Goal: Book appointment/travel/reservation

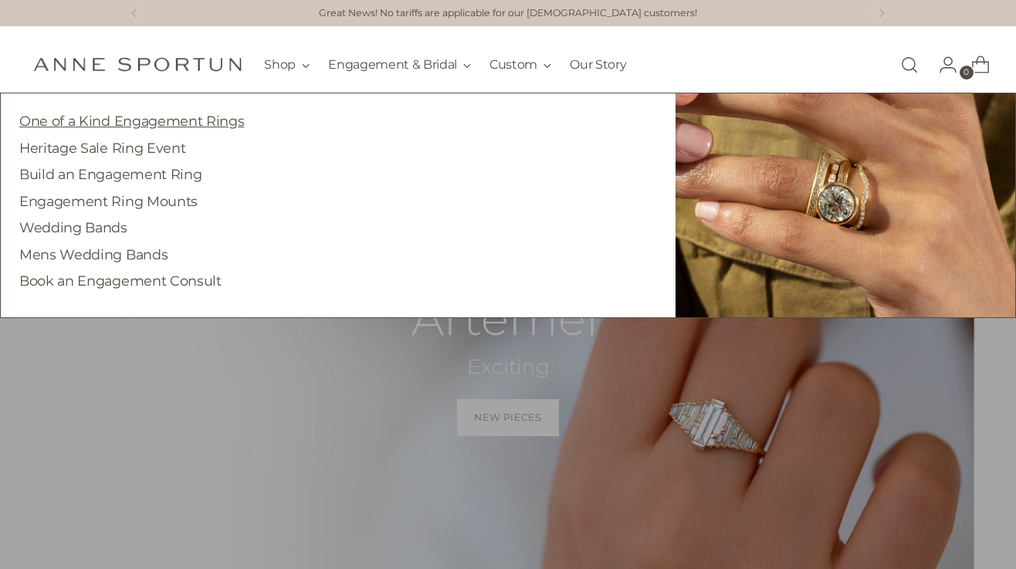
click at [142, 125] on link "One of a Kind Engagement Rings" at bounding box center [131, 121] width 225 height 16
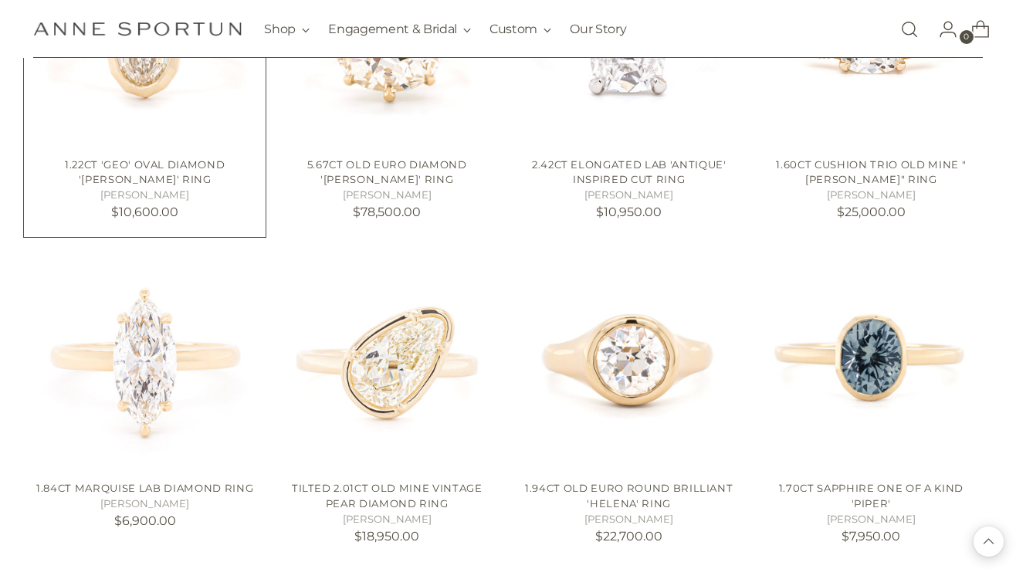
scroll to position [1155, 0]
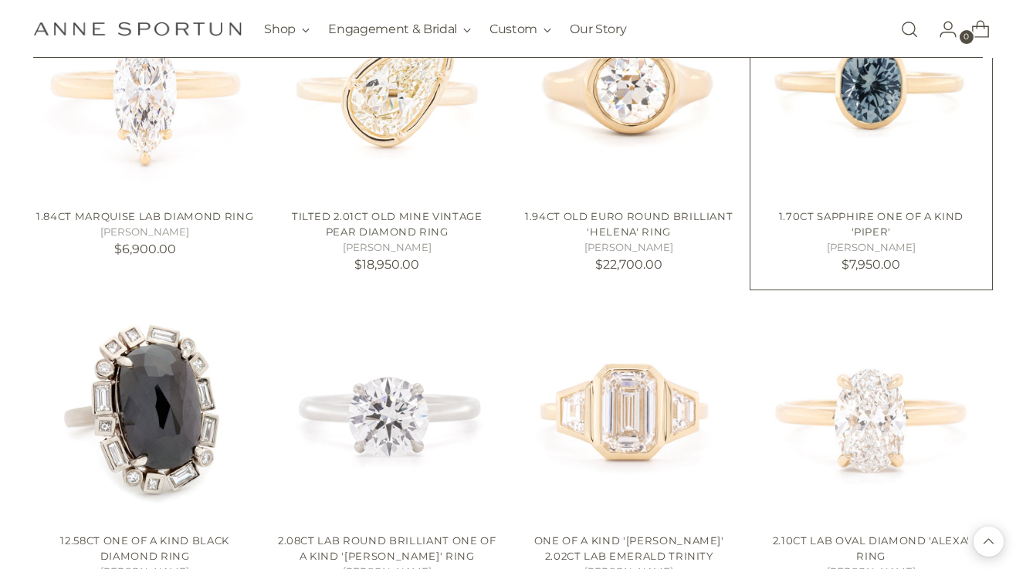
scroll to position [1433, 0]
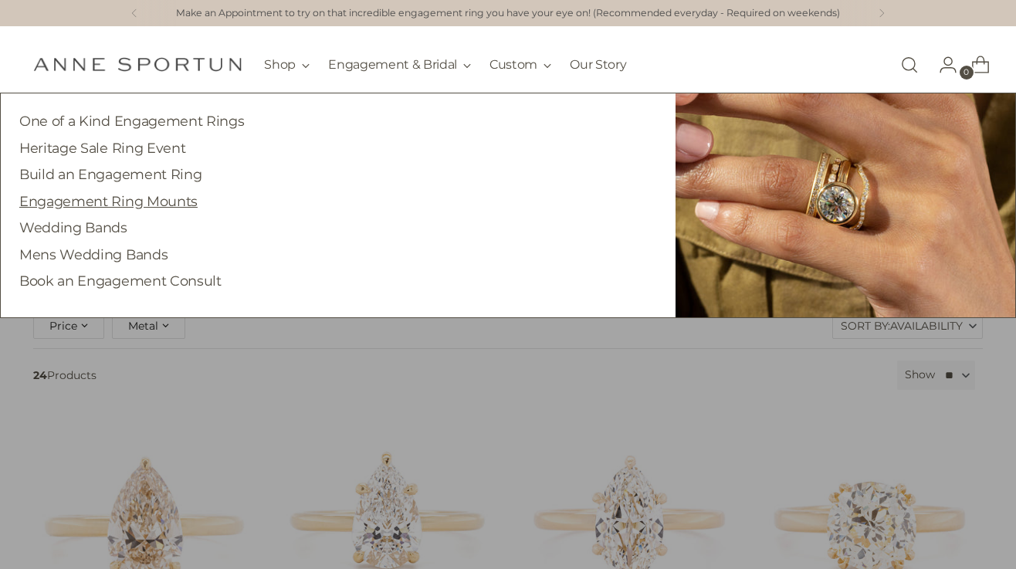
click at [76, 202] on link "Engagement Ring Mounts" at bounding box center [108, 201] width 178 height 16
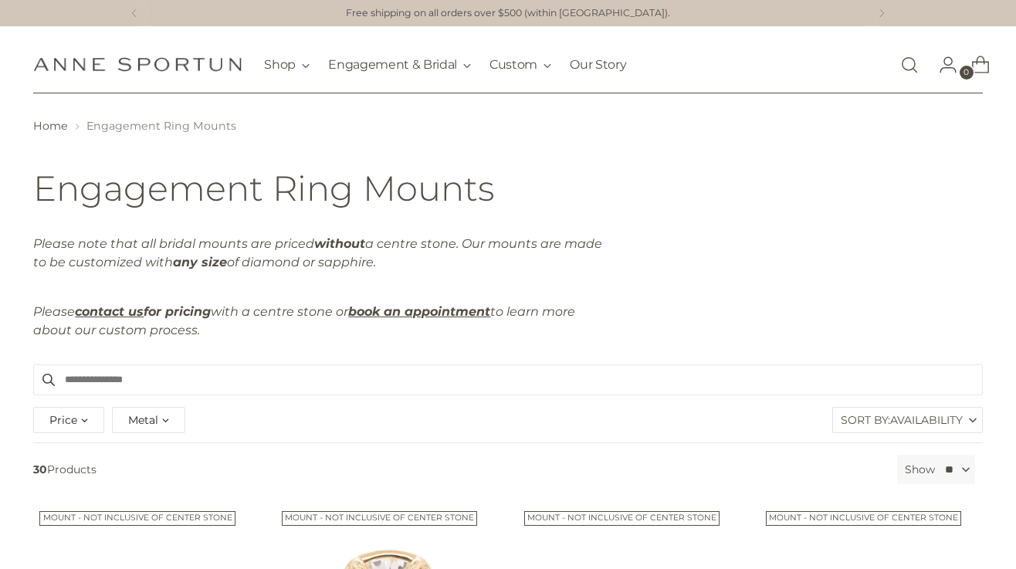
click at [943, 70] on icon "Go to the account page" at bounding box center [949, 65] width 22 height 22
click at [140, 59] on img "Anne Sportun Fine Jewellery" at bounding box center [137, 64] width 209 height 15
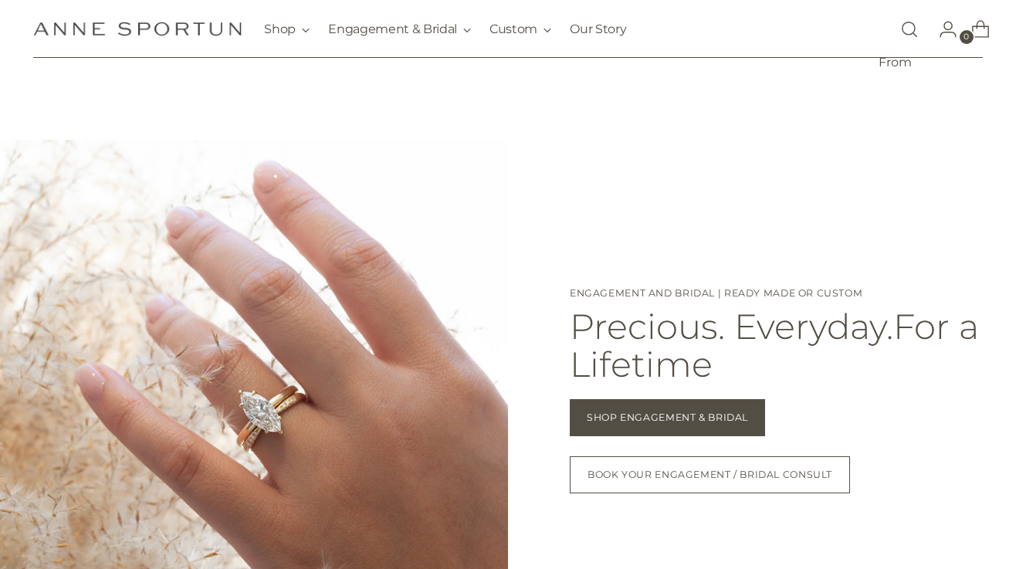
scroll to position [1108, 0]
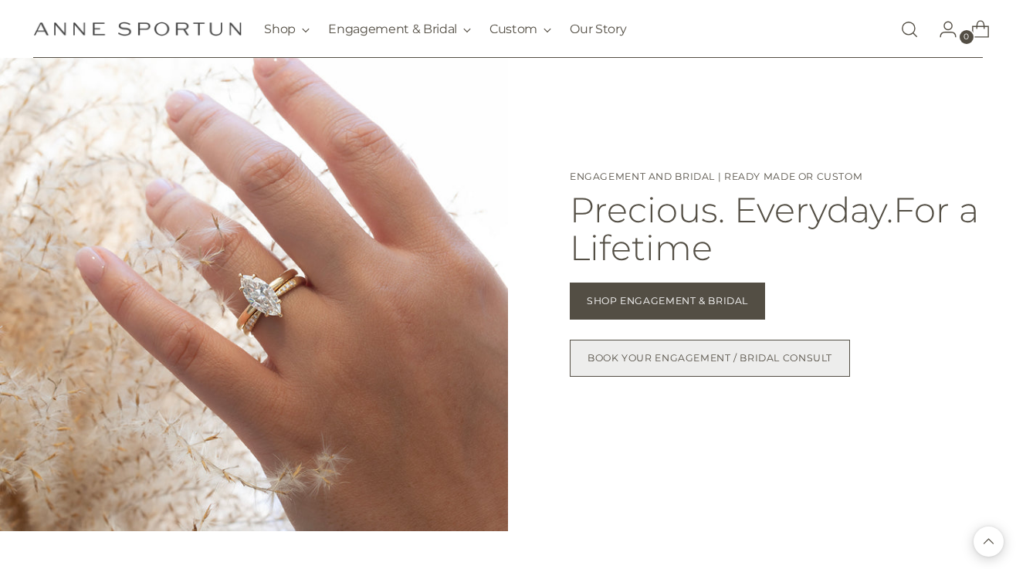
click at [598, 351] on span "Book your Engagement / Bridal Consult" at bounding box center [710, 358] width 245 height 14
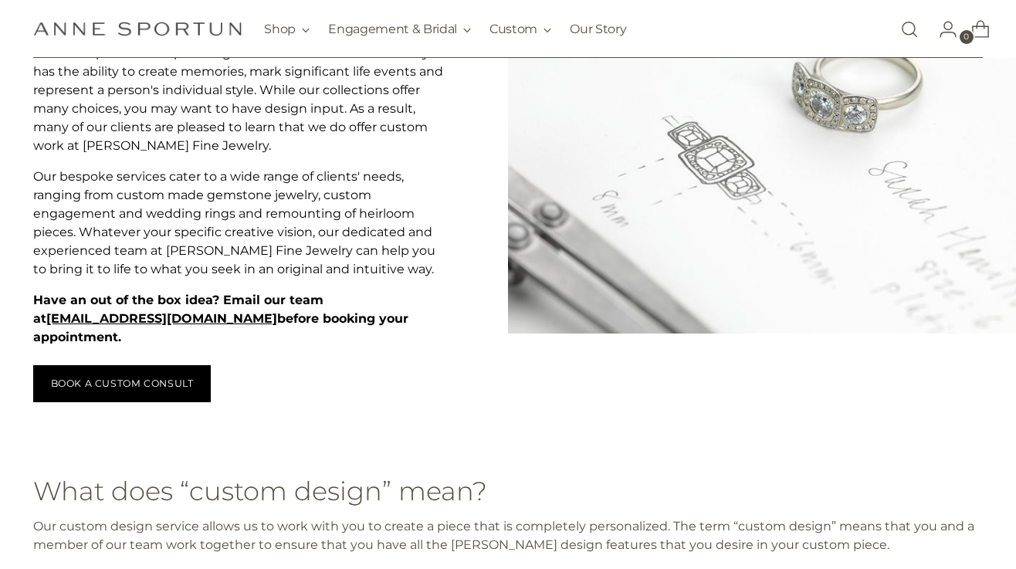
scroll to position [216, 0]
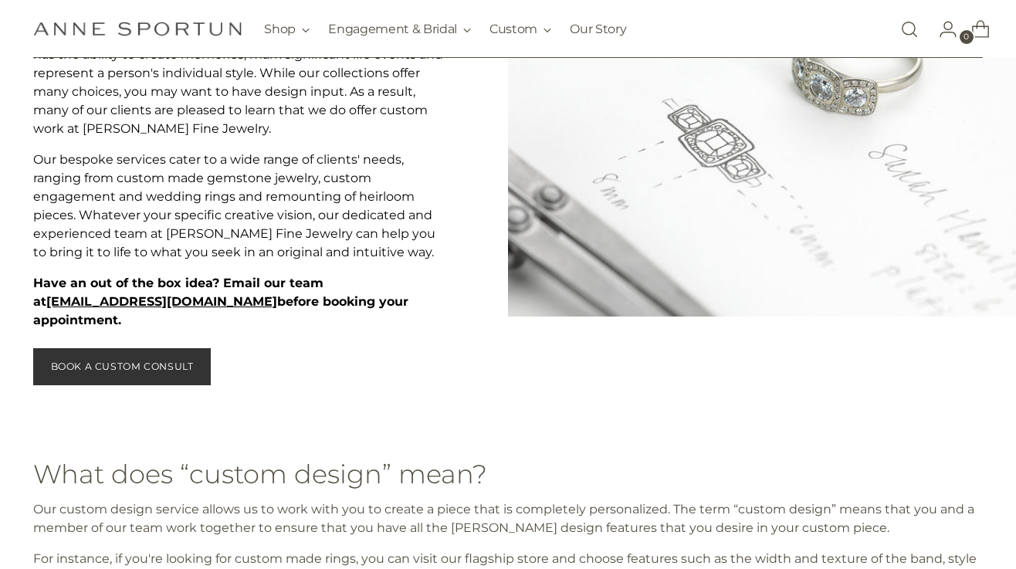
click at [182, 369] on span "BOOK A CUSTOM CONSULT" at bounding box center [122, 367] width 143 height 14
